Goal: Browse casually: Explore the website without a specific task or goal

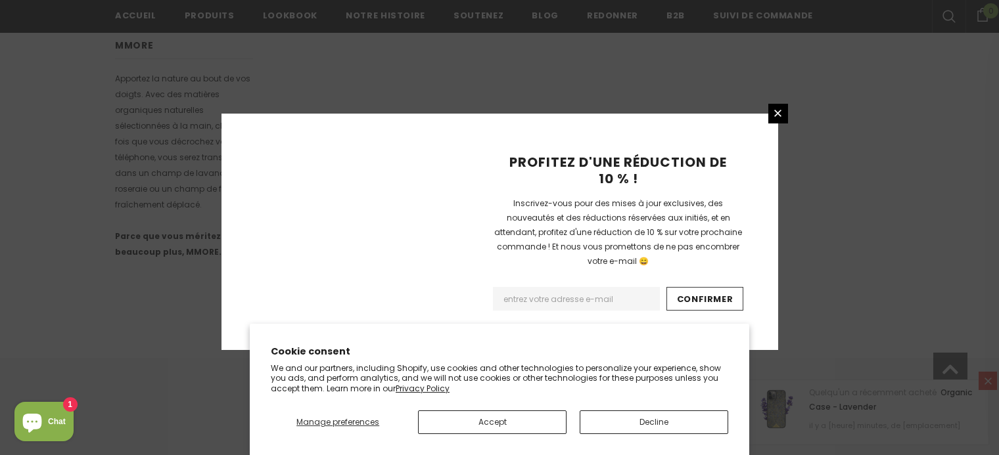
scroll to position [923, 0]
